Goal: Information Seeking & Learning: Check status

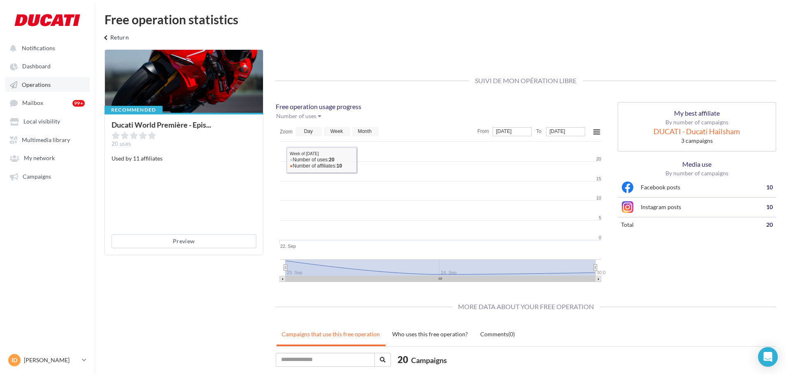
click at [44, 88] on span "Operations" at bounding box center [36, 84] width 29 height 7
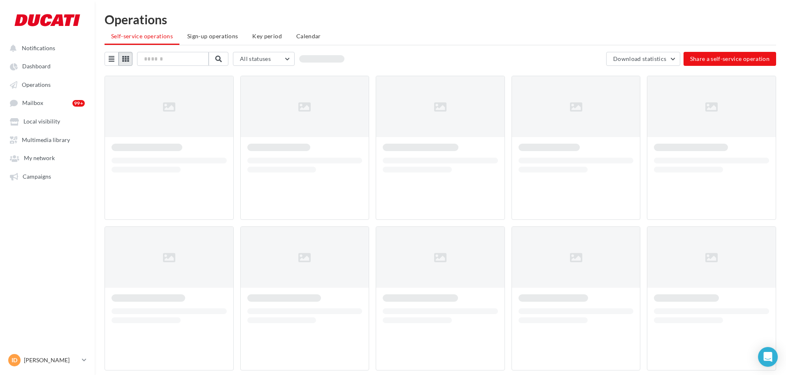
click at [130, 60] on button at bounding box center [126, 59] width 14 height 14
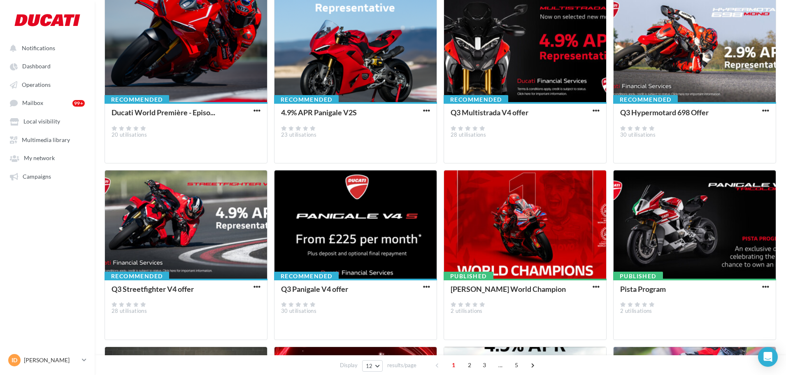
scroll to position [82, 0]
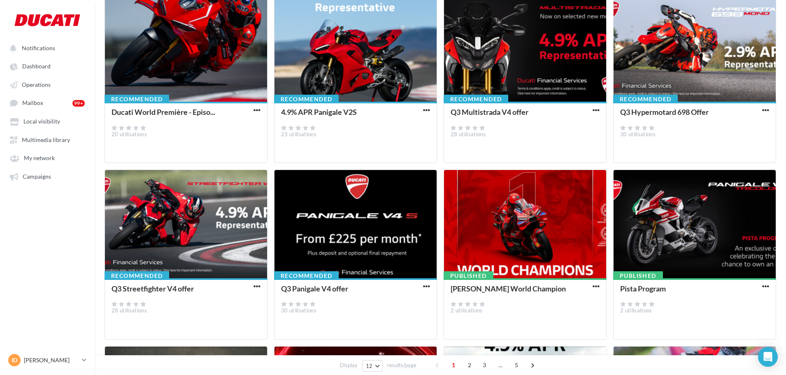
click at [592, 285] on button "button" at bounding box center [596, 287] width 10 height 8
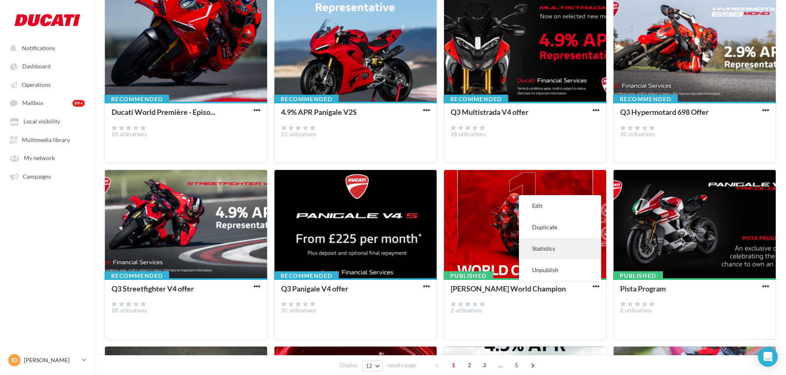
click at [565, 249] on button "Statistics" at bounding box center [560, 248] width 82 height 21
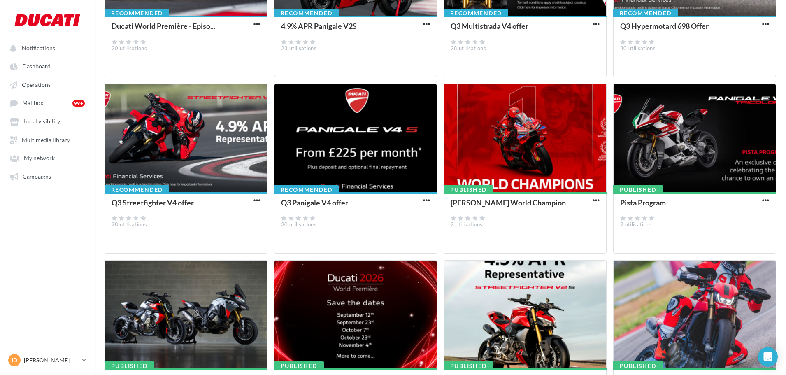
scroll to position [268, 0]
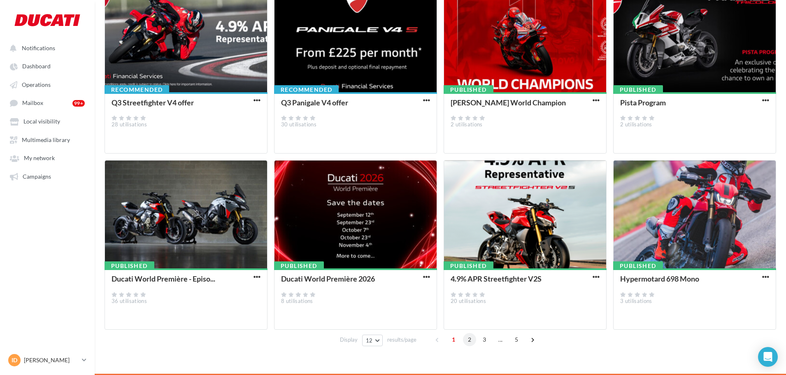
click at [467, 342] on span "2" at bounding box center [469, 339] width 13 height 13
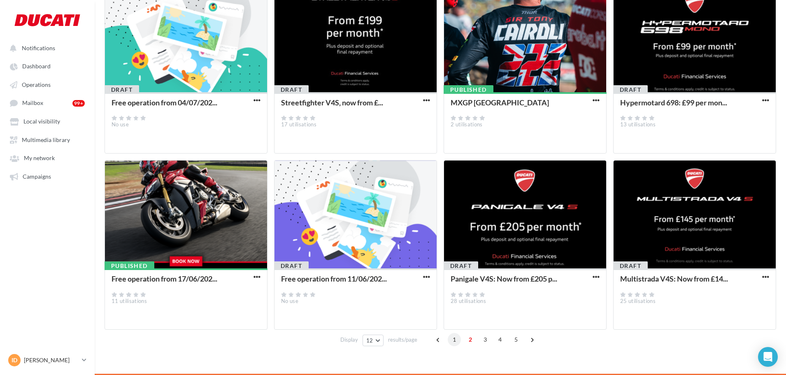
click at [448, 343] on span "1" at bounding box center [454, 339] width 13 height 13
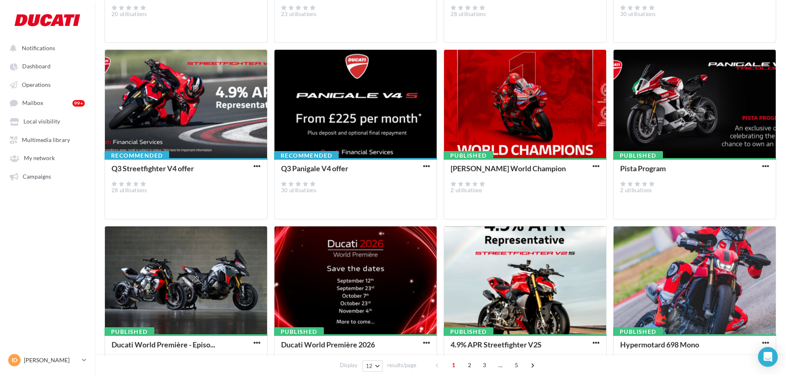
scroll to position [268, 0]
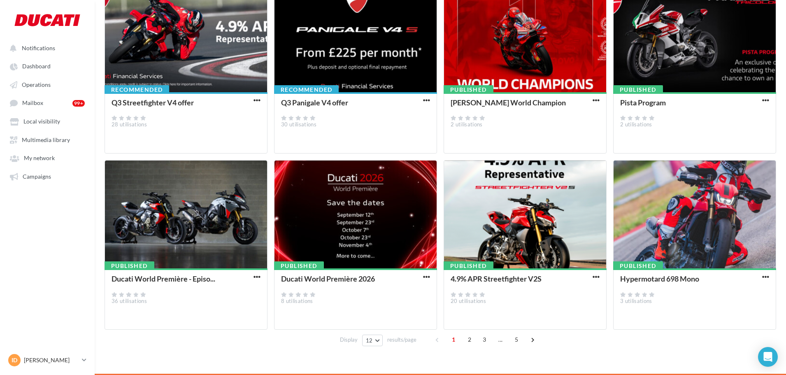
click at [430, 281] on button "button" at bounding box center [426, 277] width 10 height 8
click at [397, 338] on button "Statistics" at bounding box center [390, 335] width 82 height 21
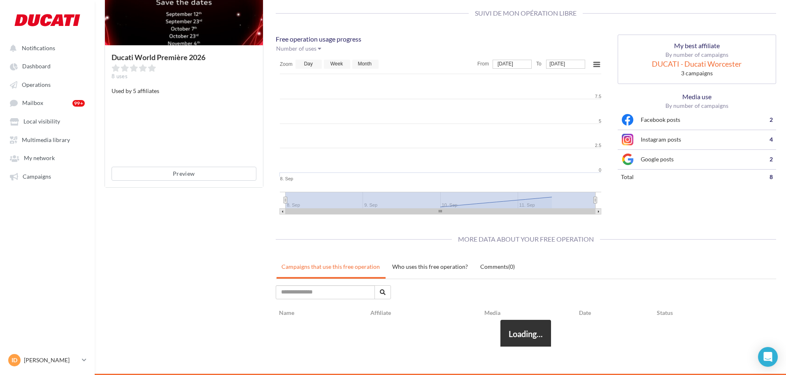
scroll to position [266, 0]
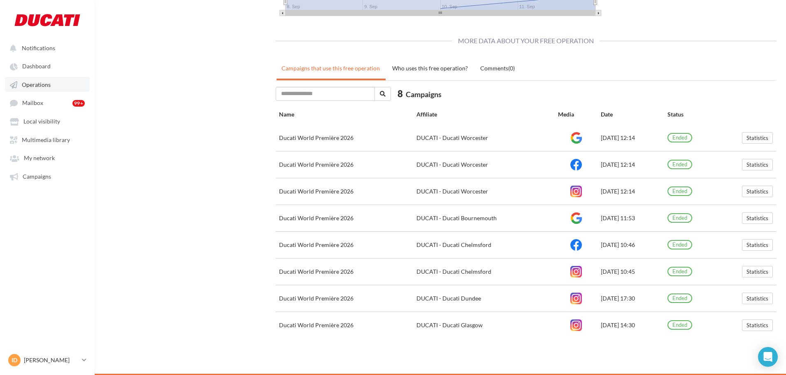
click at [34, 81] on span "Operations" at bounding box center [36, 84] width 29 height 7
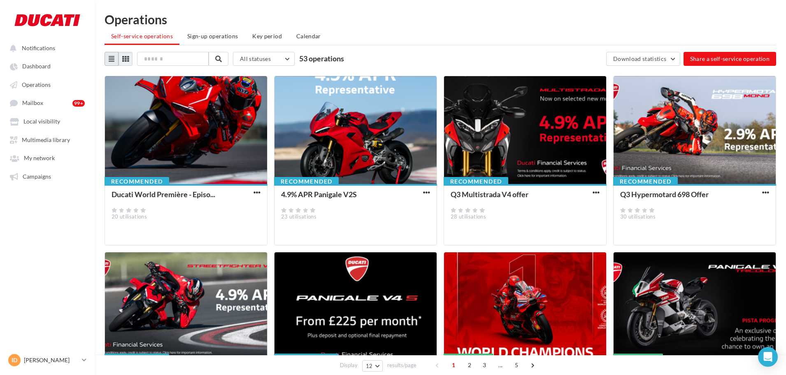
click at [111, 58] on icon at bounding box center [112, 59] width 6 height 7
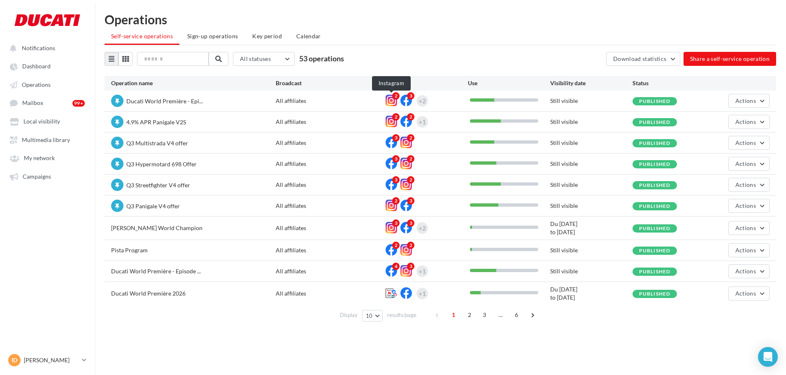
click at [388, 100] on icon at bounding box center [392, 101] width 12 height 12
click at [393, 93] on div "2" at bounding box center [395, 95] width 7 height 7
